Goal: Task Accomplishment & Management: Manage account settings

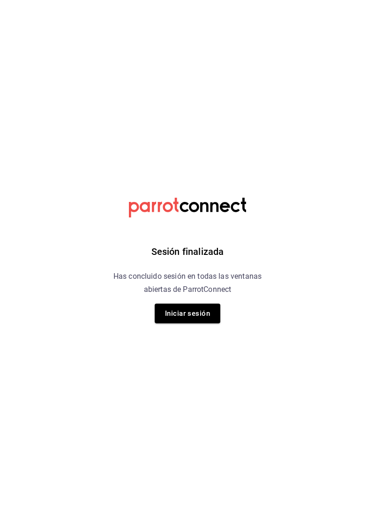
click at [195, 314] on button "Iniciar sesión" at bounding box center [188, 314] width 66 height 20
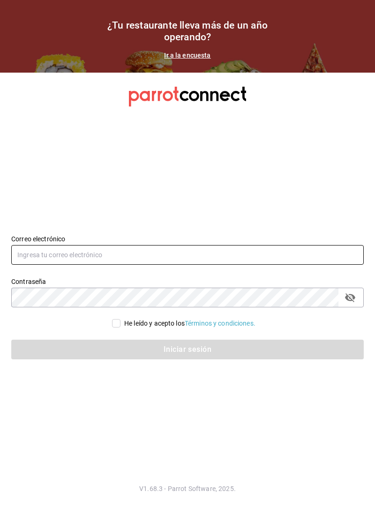
click at [145, 265] on input "text" at bounding box center [187, 255] width 352 height 20
type input "[EMAIL_ADDRESS][DOMAIN_NAME]"
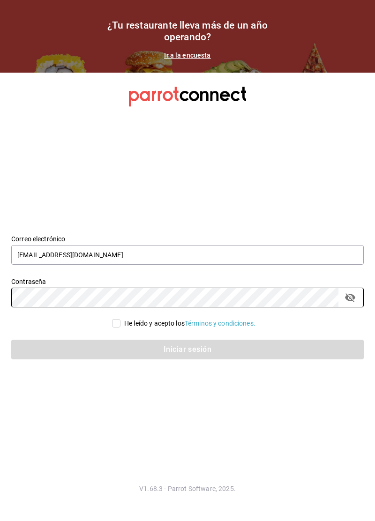
click at [112, 328] on input "He leído y acepto los Términos y condiciones." at bounding box center [116, 323] width 8 height 8
checkbox input "true"
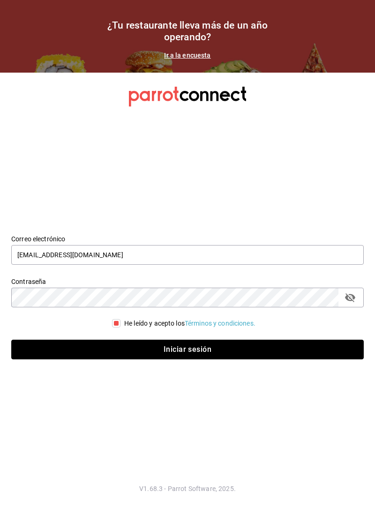
click at [187, 359] on button "Iniciar sesión" at bounding box center [187, 350] width 352 height 20
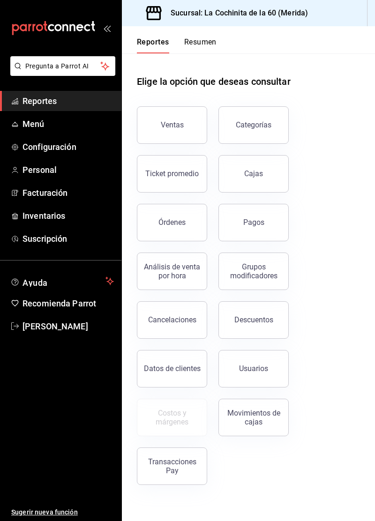
click at [154, 133] on button "Ventas" at bounding box center [172, 124] width 70 height 37
